Goal: Task Accomplishment & Management: Use online tool/utility

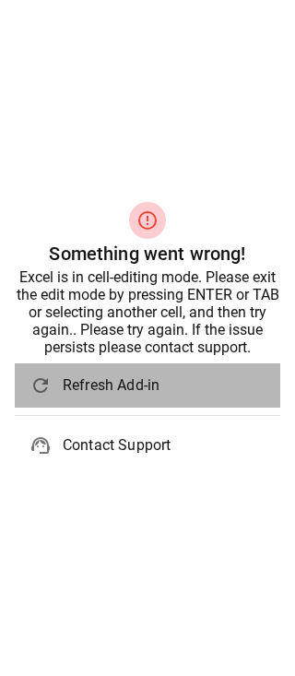
click at [113, 387] on span "Refresh Add-in" at bounding box center [164, 385] width 203 height 22
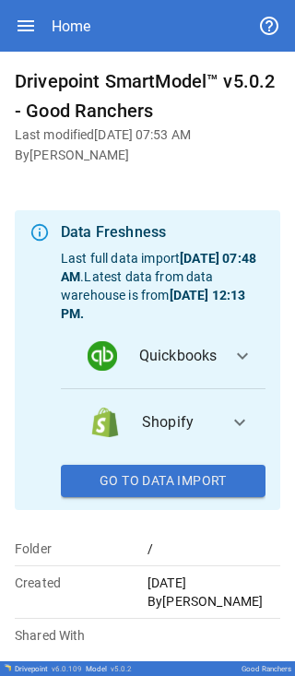
click at [177, 426] on span "Shopify" at bounding box center [178, 422] width 72 height 22
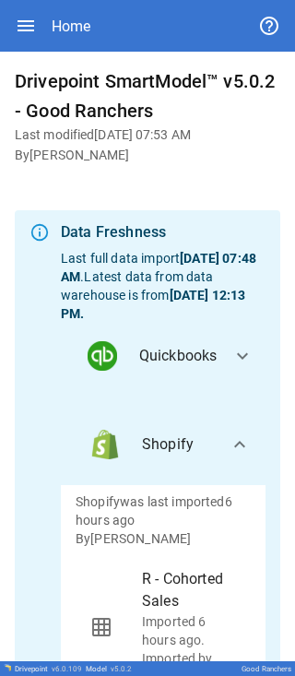
click at [214, 441] on li "Shopify" at bounding box center [152, 444] width 153 height 44
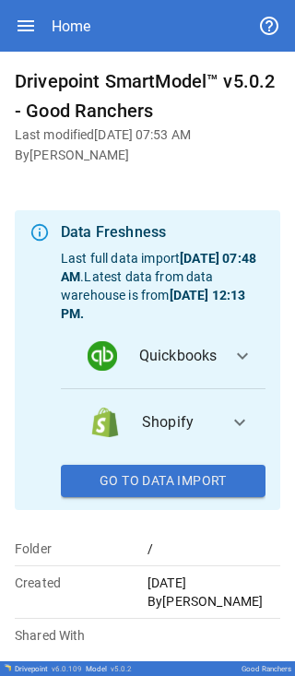
click at [188, 496] on button "Go To Data Import" at bounding box center [163, 481] width 205 height 33
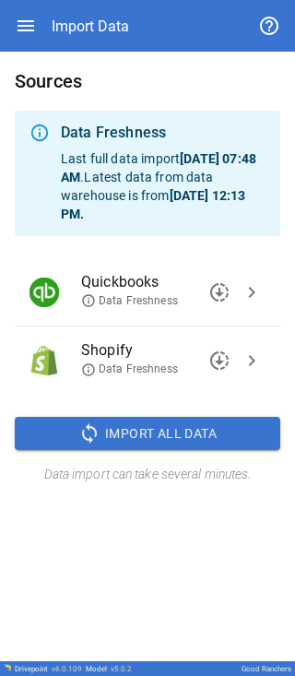
click at [174, 428] on span "Import All Data" at bounding box center [161, 433] width 112 height 23
